Goal: Entertainment & Leisure: Consume media (video, audio)

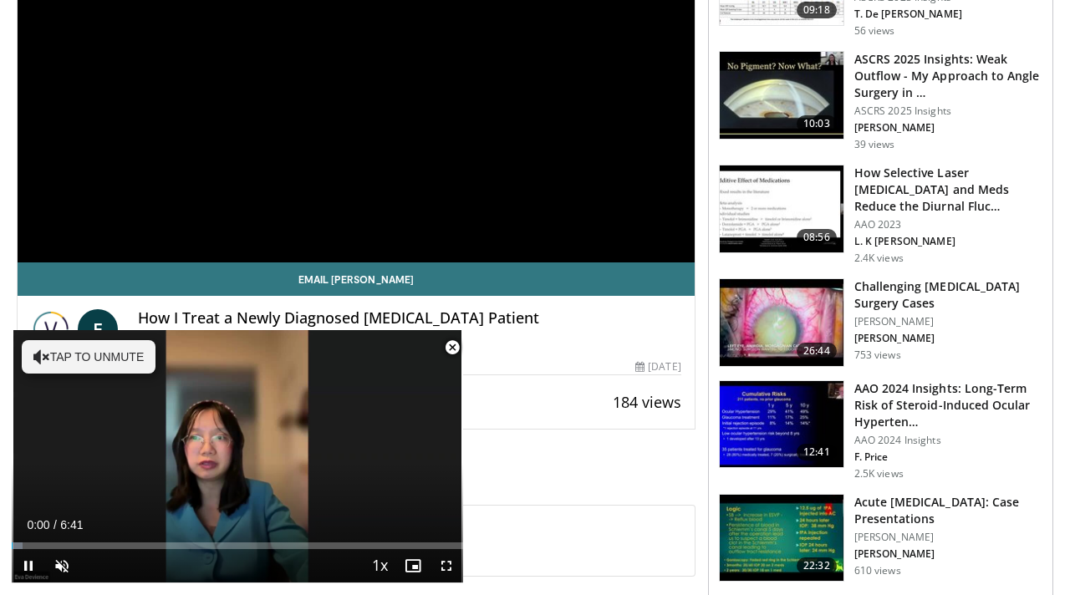
scroll to position [387, 0]
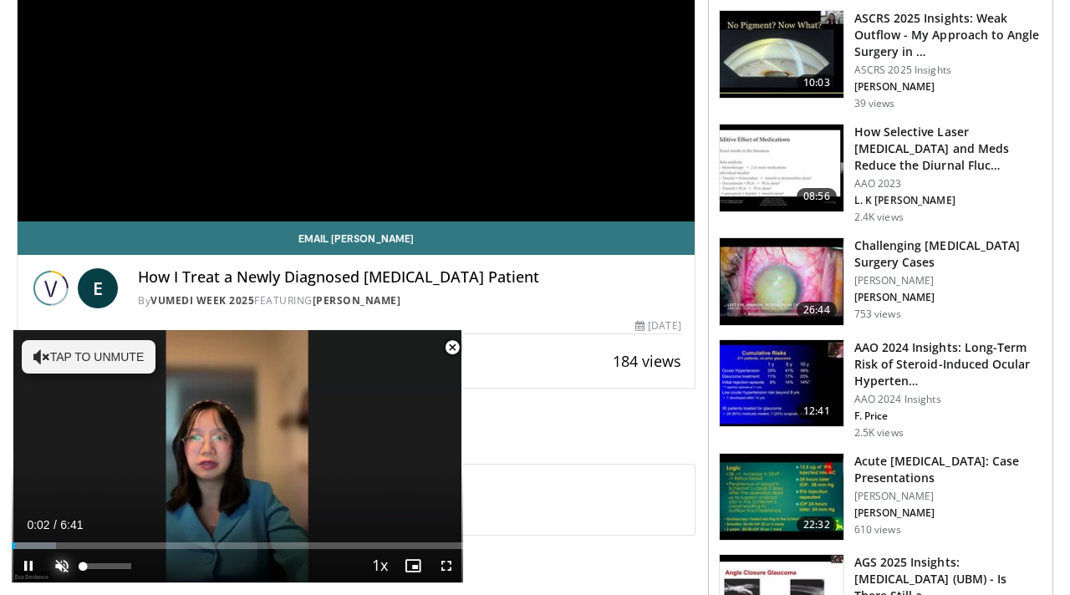
click at [61, 563] on span "Video Player" at bounding box center [61, 565] width 33 height 33
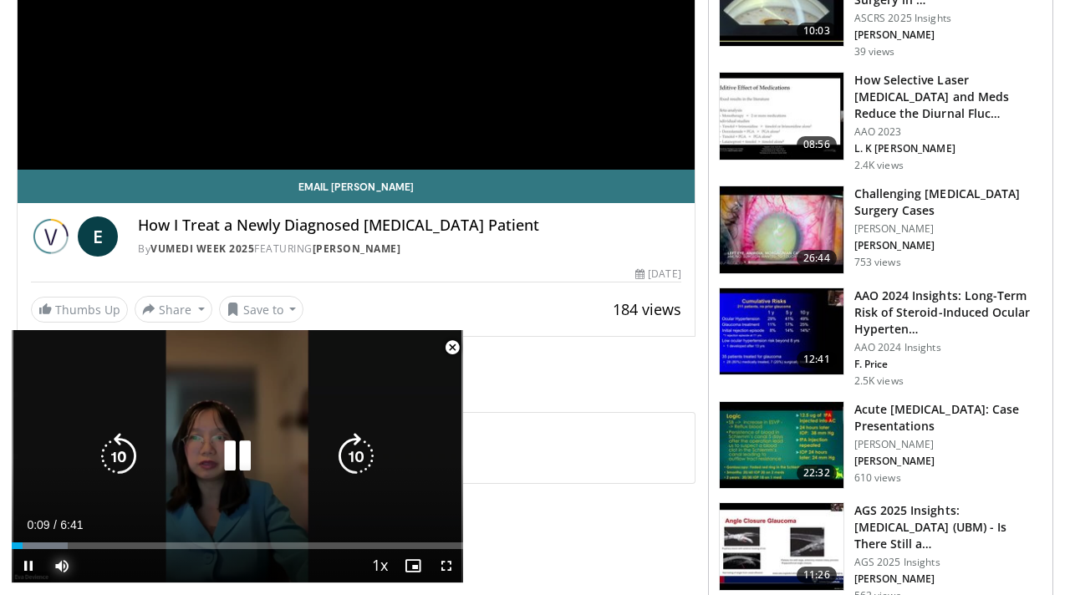
scroll to position [442, 0]
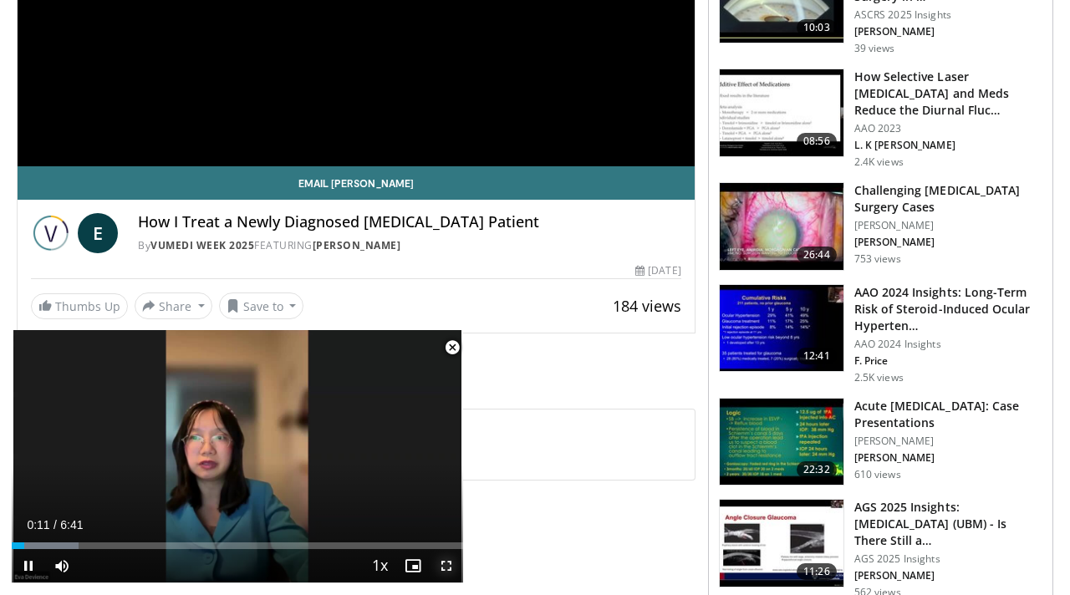
click at [446, 563] on span "Video Player" at bounding box center [446, 565] width 33 height 33
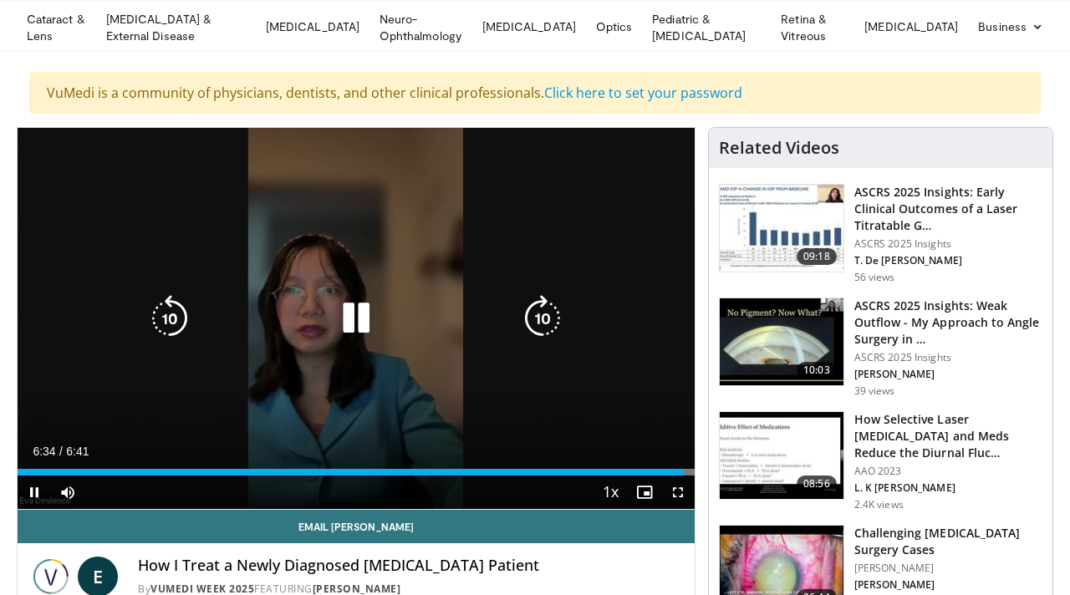
scroll to position [101, 0]
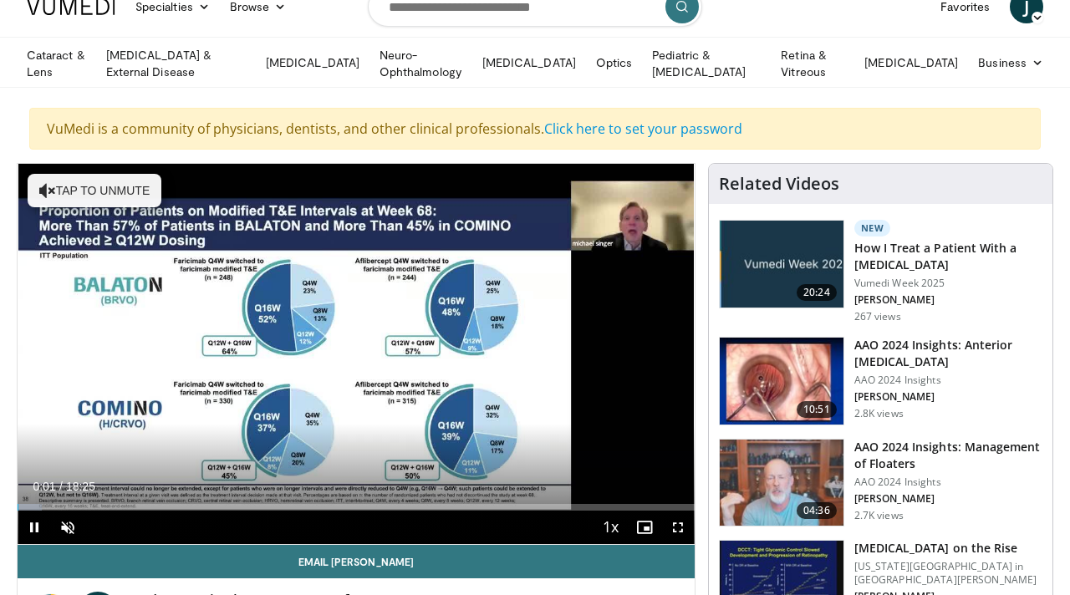
scroll to position [65, 0]
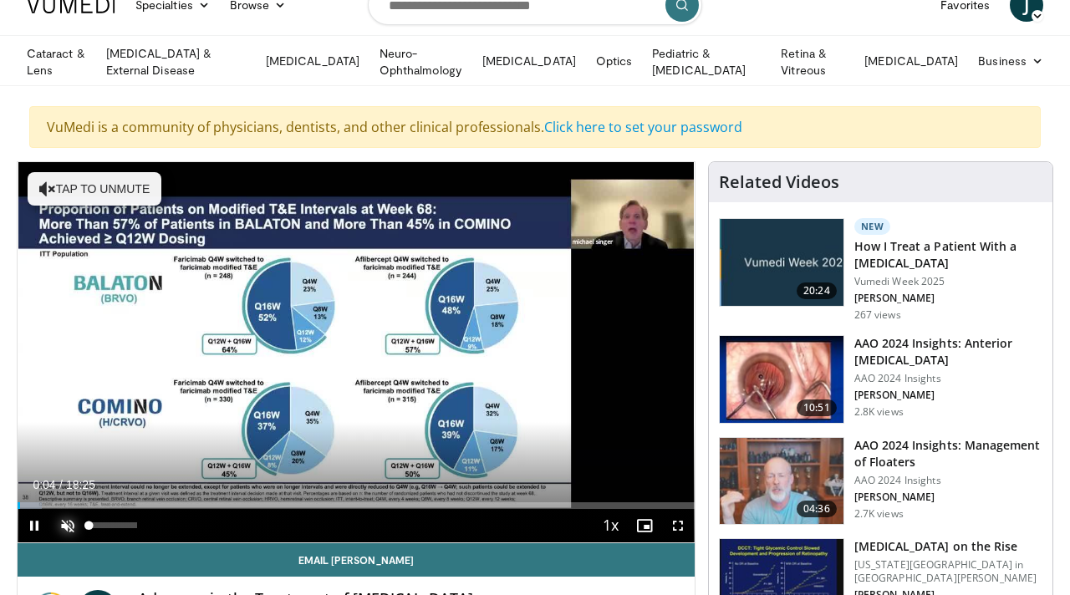
click at [68, 516] on span "Video Player" at bounding box center [67, 525] width 33 height 33
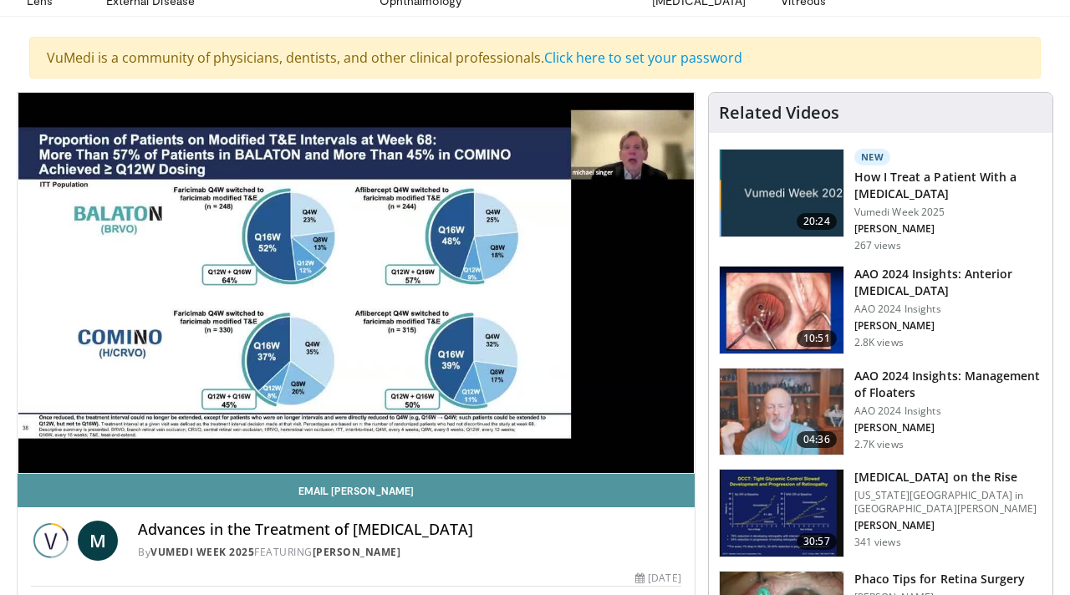
scroll to position [135, 0]
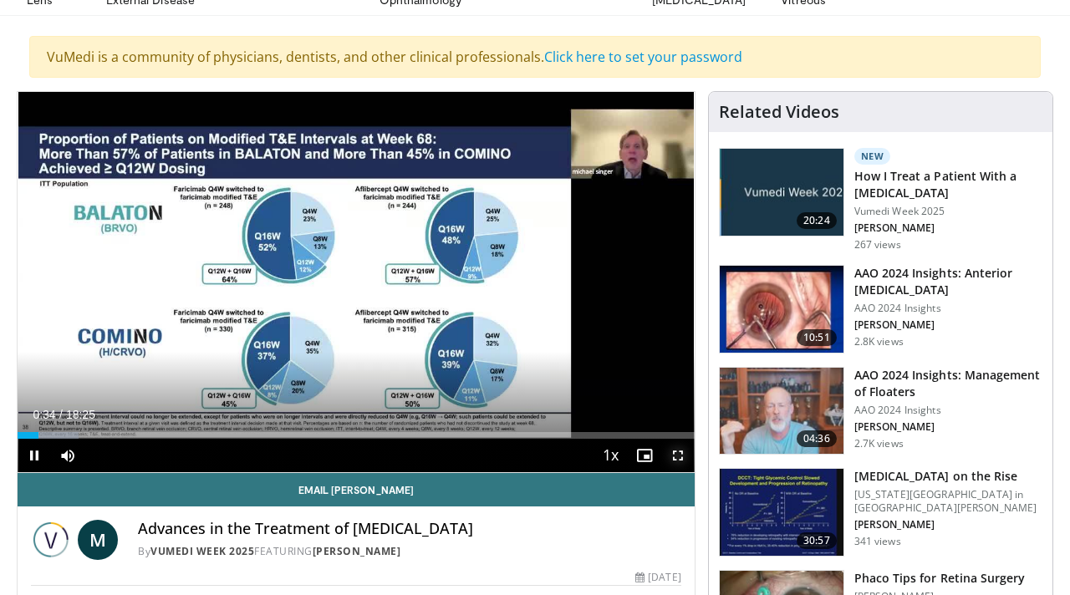
click at [679, 448] on span "Video Player" at bounding box center [677, 455] width 33 height 33
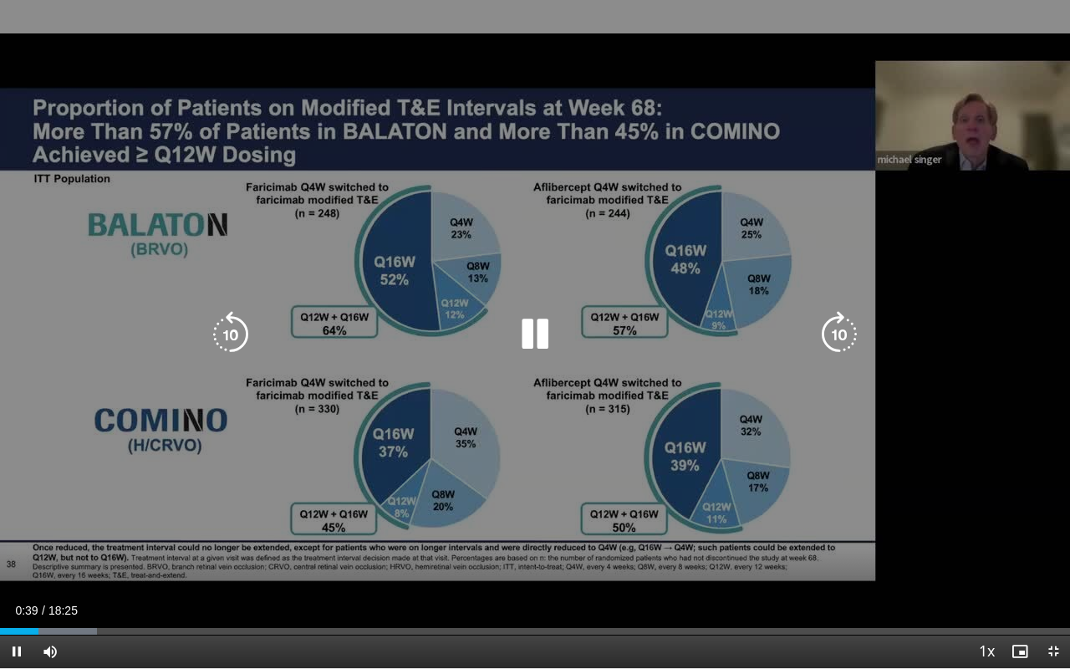
click at [963, 469] on div "10 seconds Tap to unmute" at bounding box center [535, 334] width 1070 height 668
click at [908, 437] on div "10 seconds Tap to unmute" at bounding box center [535, 334] width 1070 height 668
click at [720, 594] on div "10 seconds Tap to unmute" at bounding box center [535, 334] width 1070 height 668
click at [806, 470] on div "10 seconds Tap to unmute" at bounding box center [535, 334] width 1070 height 668
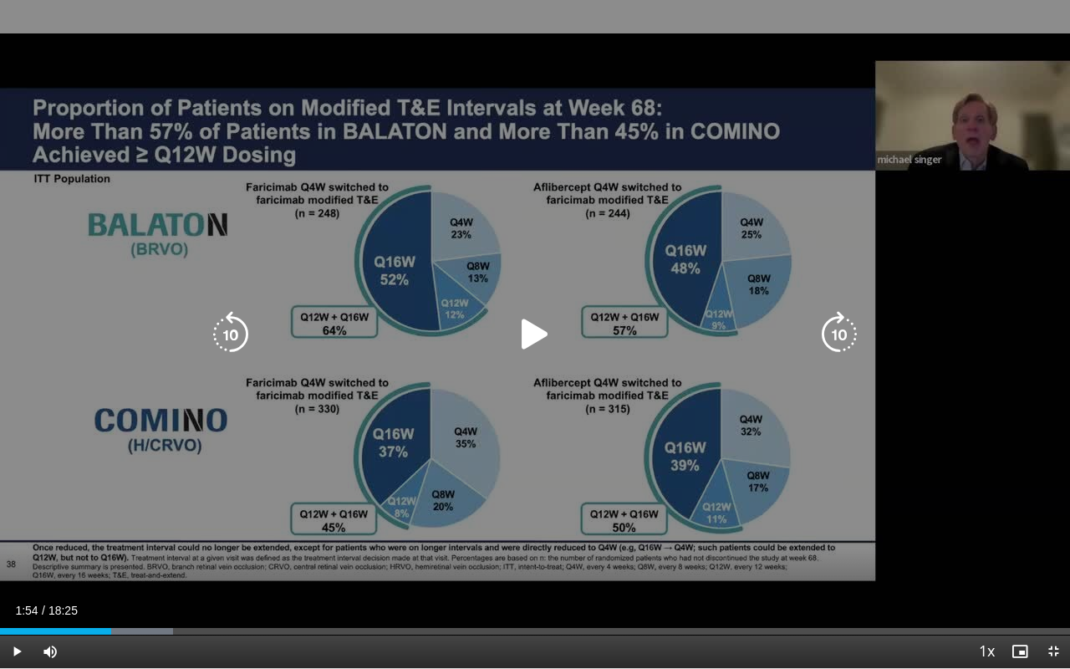
click at [806, 470] on div "10 seconds Tap to unmute" at bounding box center [535, 334] width 1070 height 668
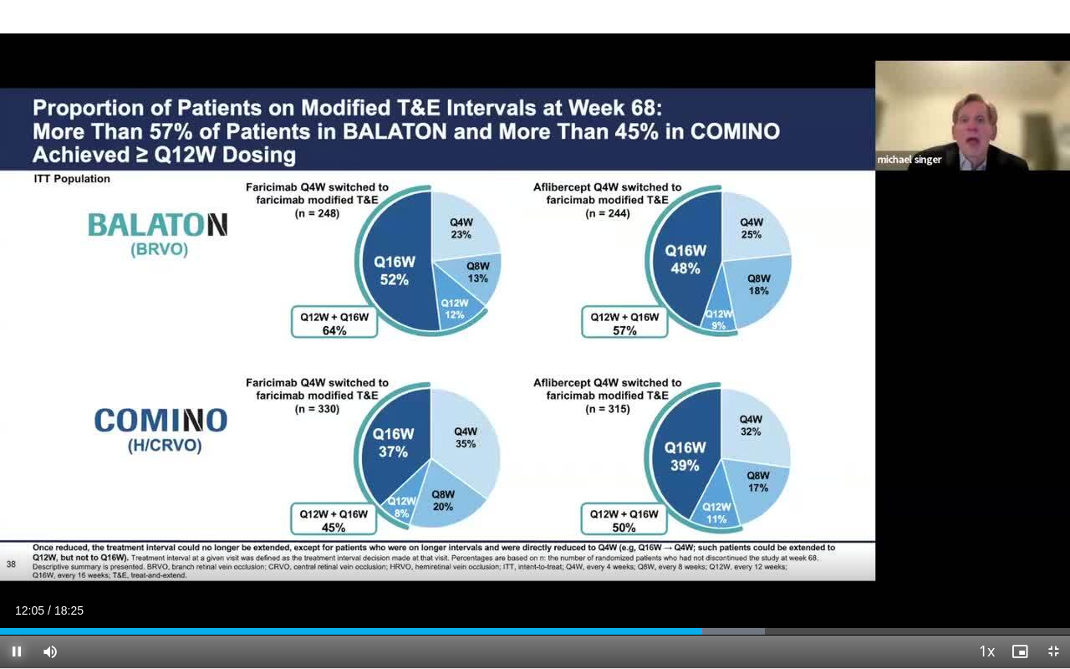
click at [9, 594] on span "Video Player" at bounding box center [16, 650] width 33 height 33
click at [13, 594] on span "Video Player" at bounding box center [16, 650] width 33 height 33
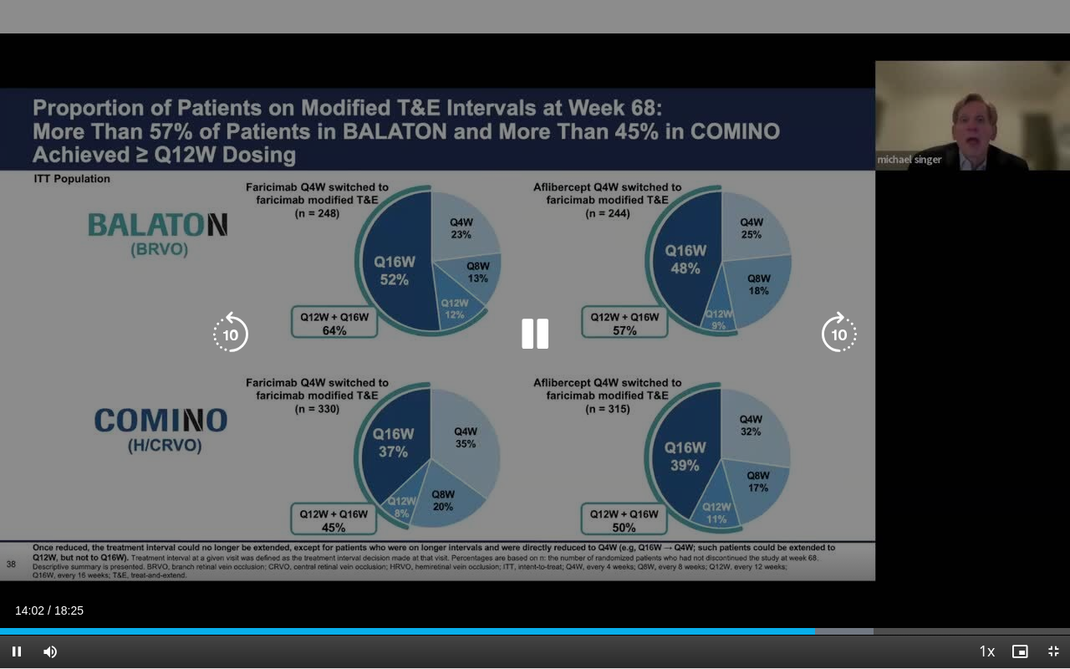
click at [555, 520] on div "10 seconds Tap to unmute" at bounding box center [535, 334] width 1070 height 668
click at [590, 546] on div "10 seconds Tap to unmute" at bounding box center [535, 334] width 1070 height 668
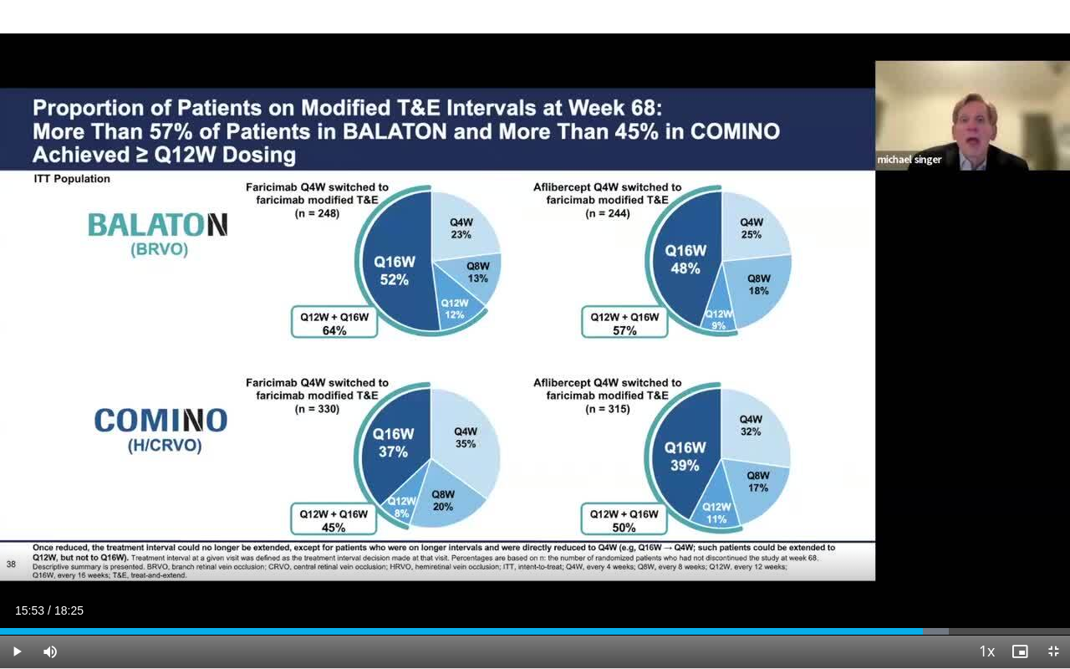
click at [923, 594] on div "Progress Bar" at bounding box center [901, 631] width 95 height 7
click at [963, 594] on div "Progress Bar" at bounding box center [964, 631] width 2 height 7
click at [1008, 594] on div "Loaded : 97.76% 17:01 17:22" at bounding box center [535, 626] width 1070 height 16
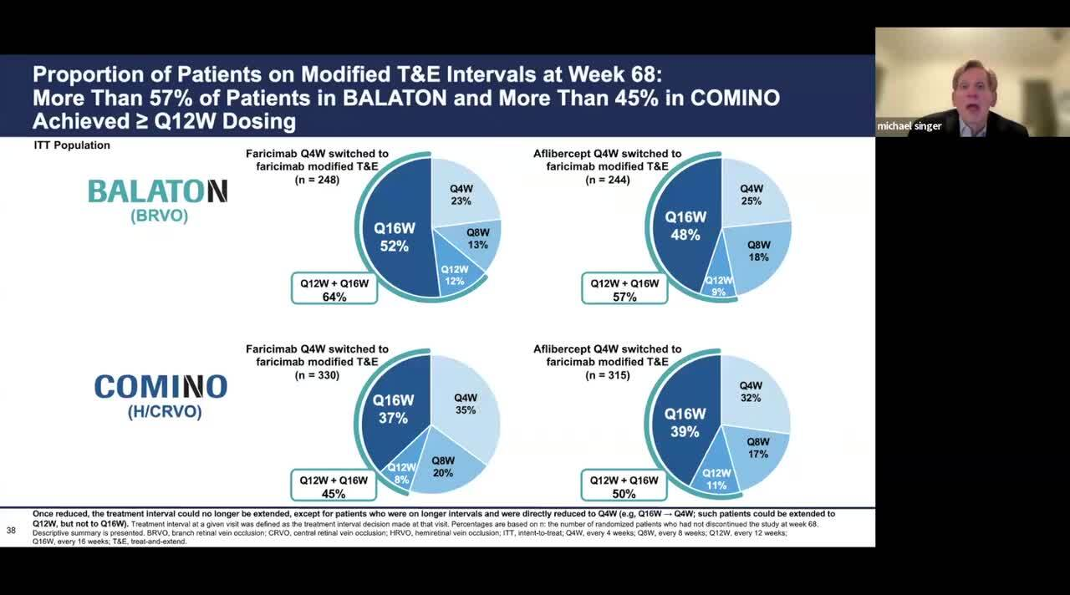
scroll to position [50, 0]
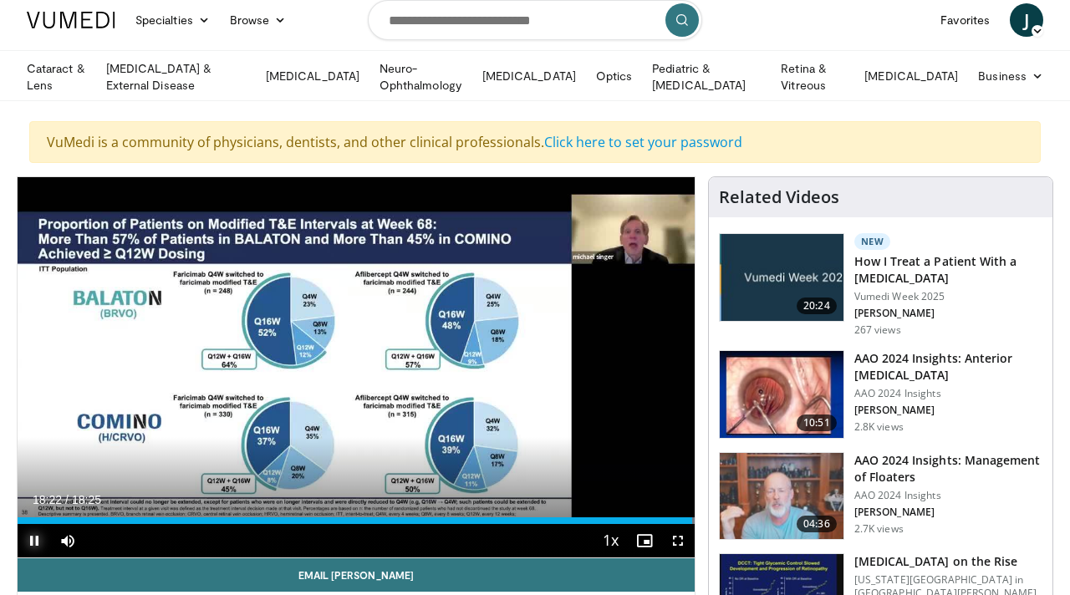
click at [26, 533] on span "Video Player" at bounding box center [34, 540] width 33 height 33
